Goal: Navigation & Orientation: Understand site structure

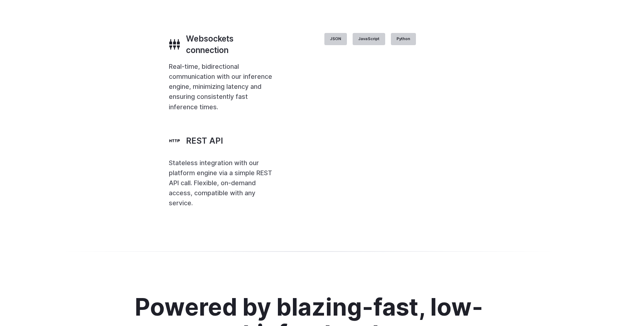
scroll to position [2736, 0]
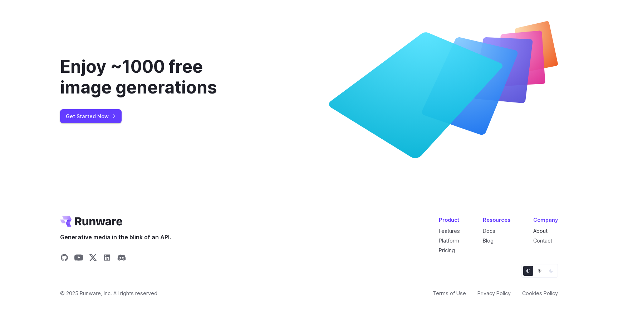
click at [538, 232] on link "About" at bounding box center [541, 231] width 14 height 6
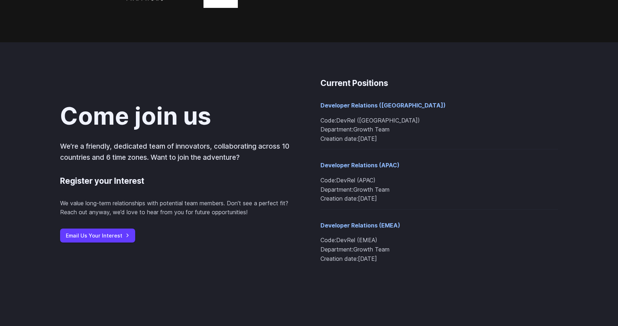
scroll to position [730, 0]
